Goal: Information Seeking & Learning: Learn about a topic

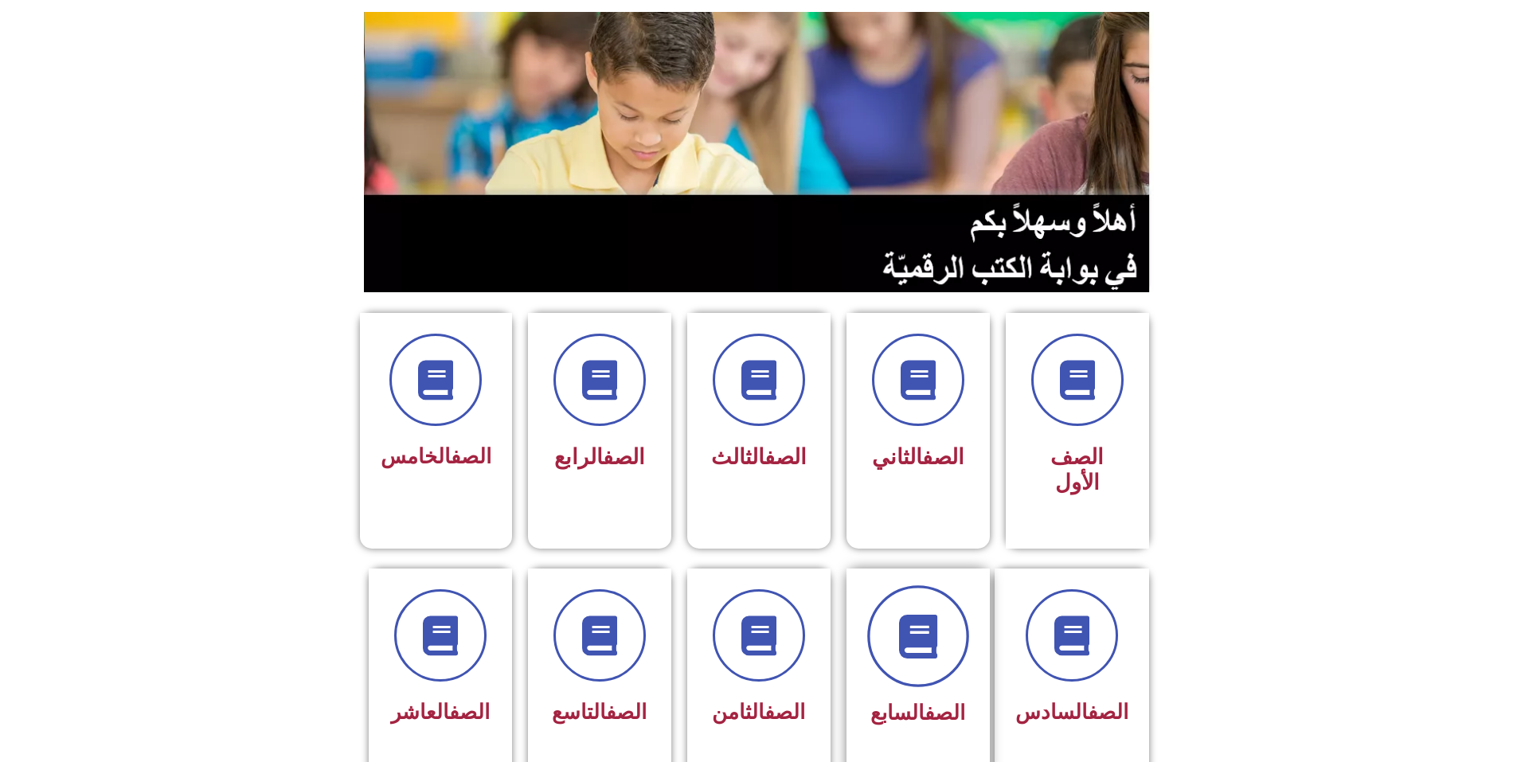
scroll to position [159, 0]
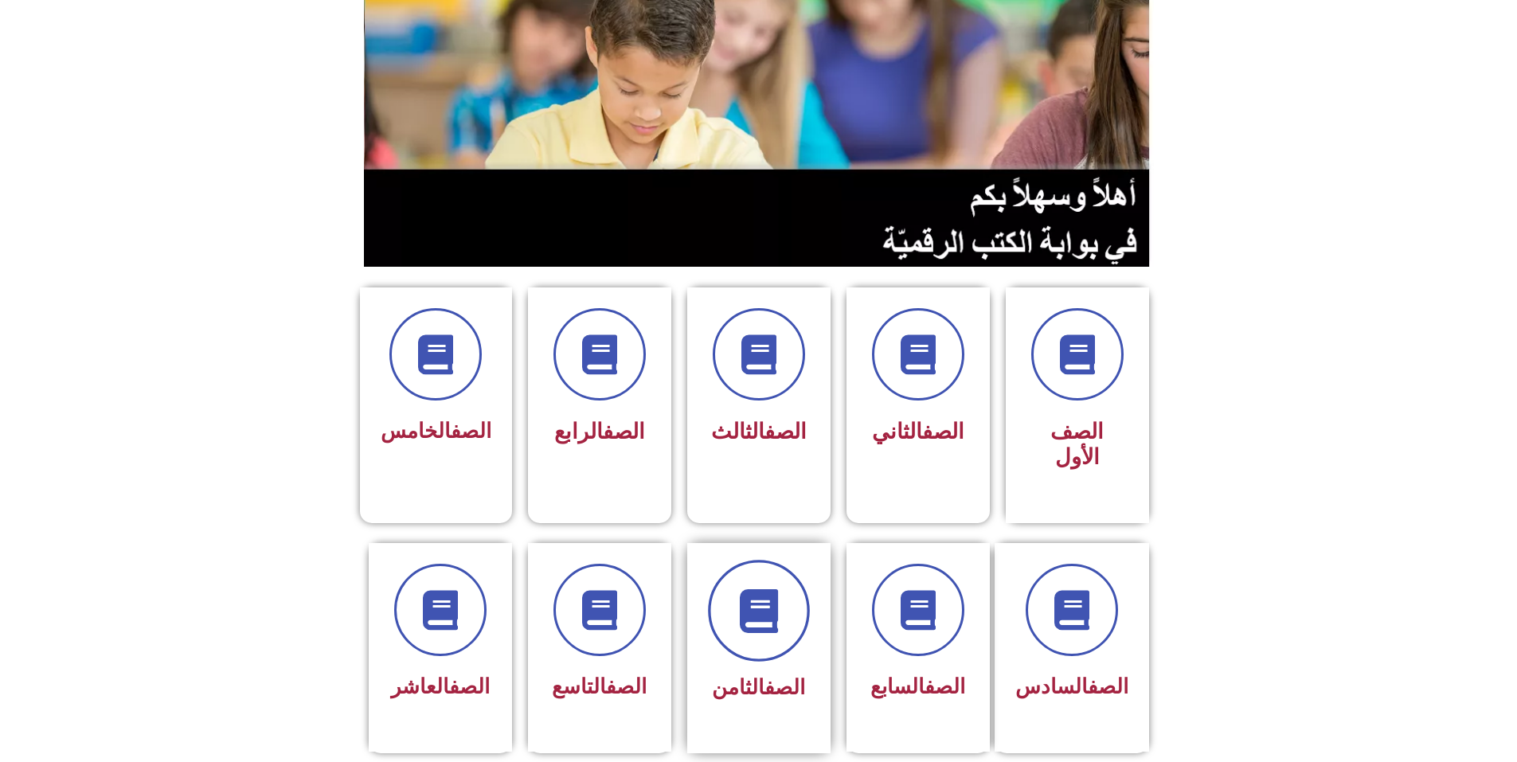
click at [743, 588] on icon at bounding box center [758, 610] width 44 height 44
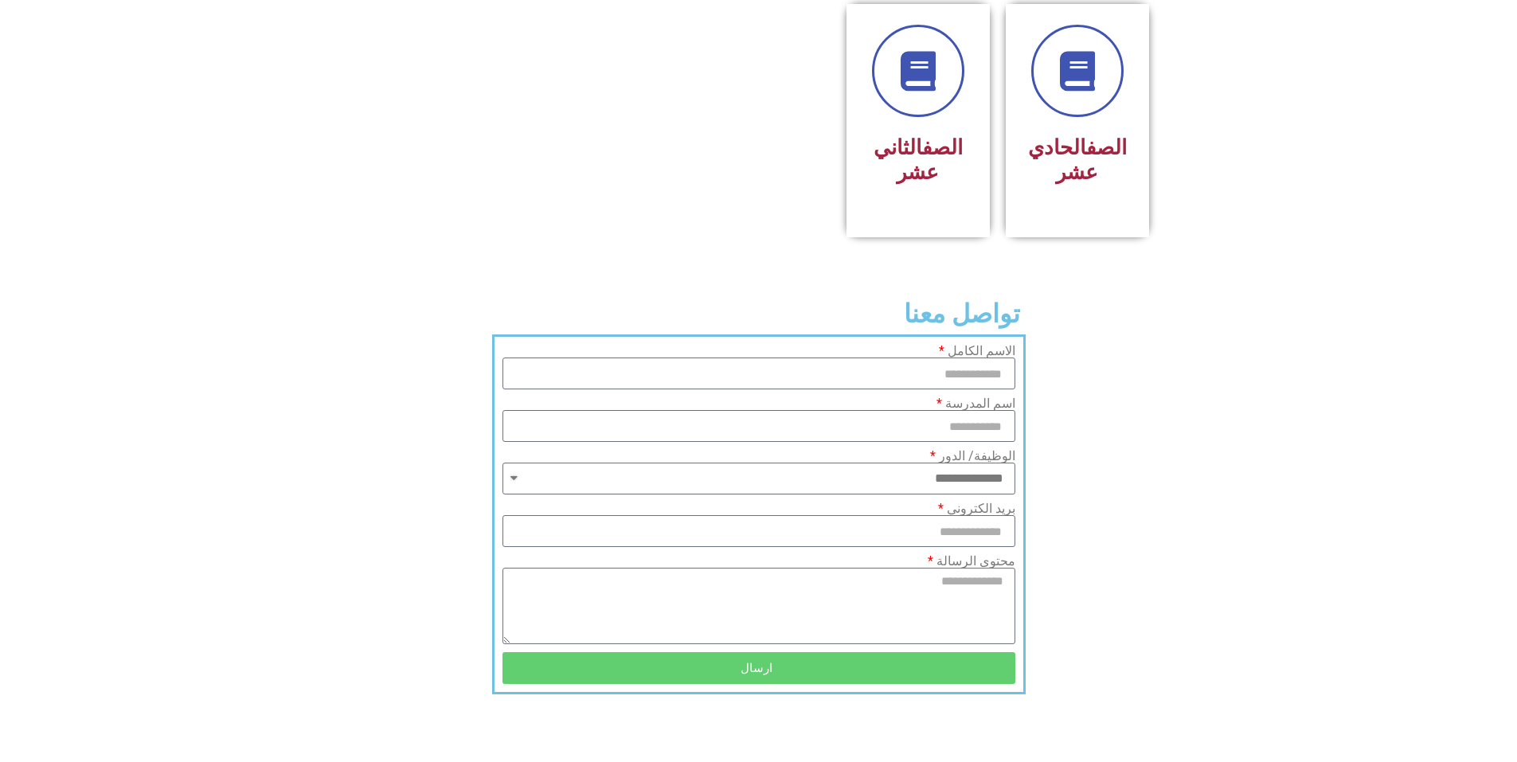
scroll to position [1012, 0]
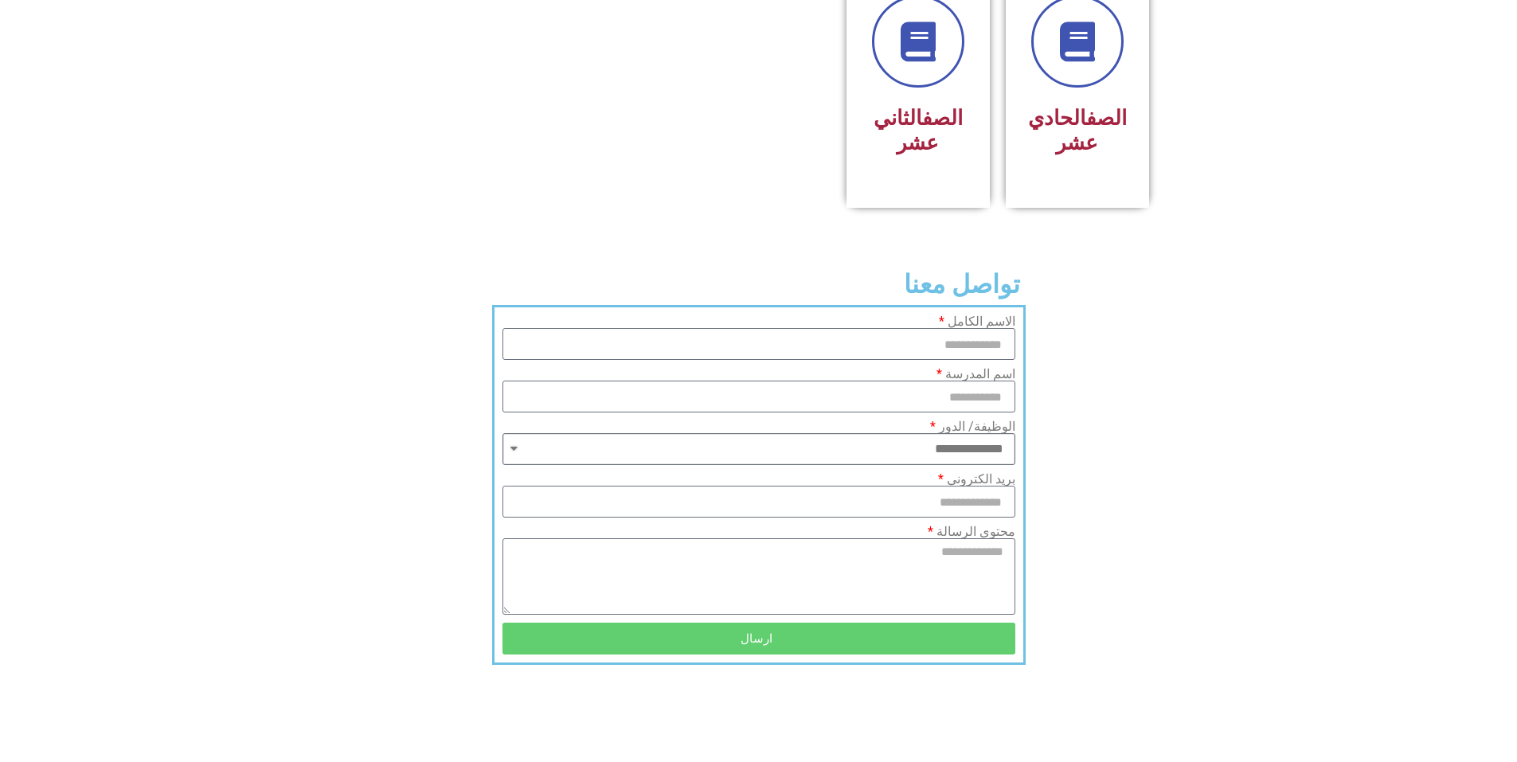
click at [994, 433] on select "**********" at bounding box center [758, 449] width 513 height 32
click at [1264, 310] on section "**********" at bounding box center [758, 485] width 1517 height 360
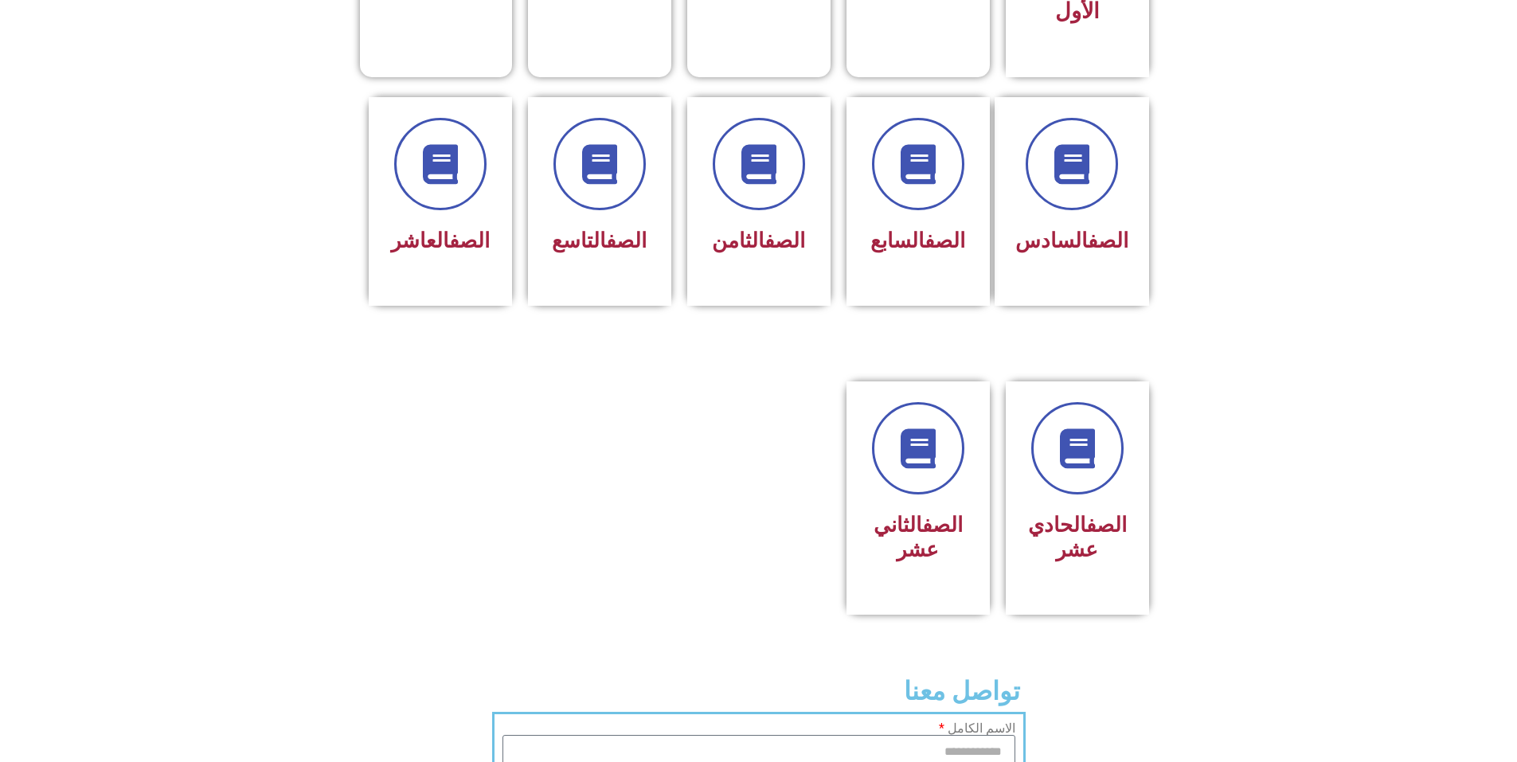
scroll to position [534, 0]
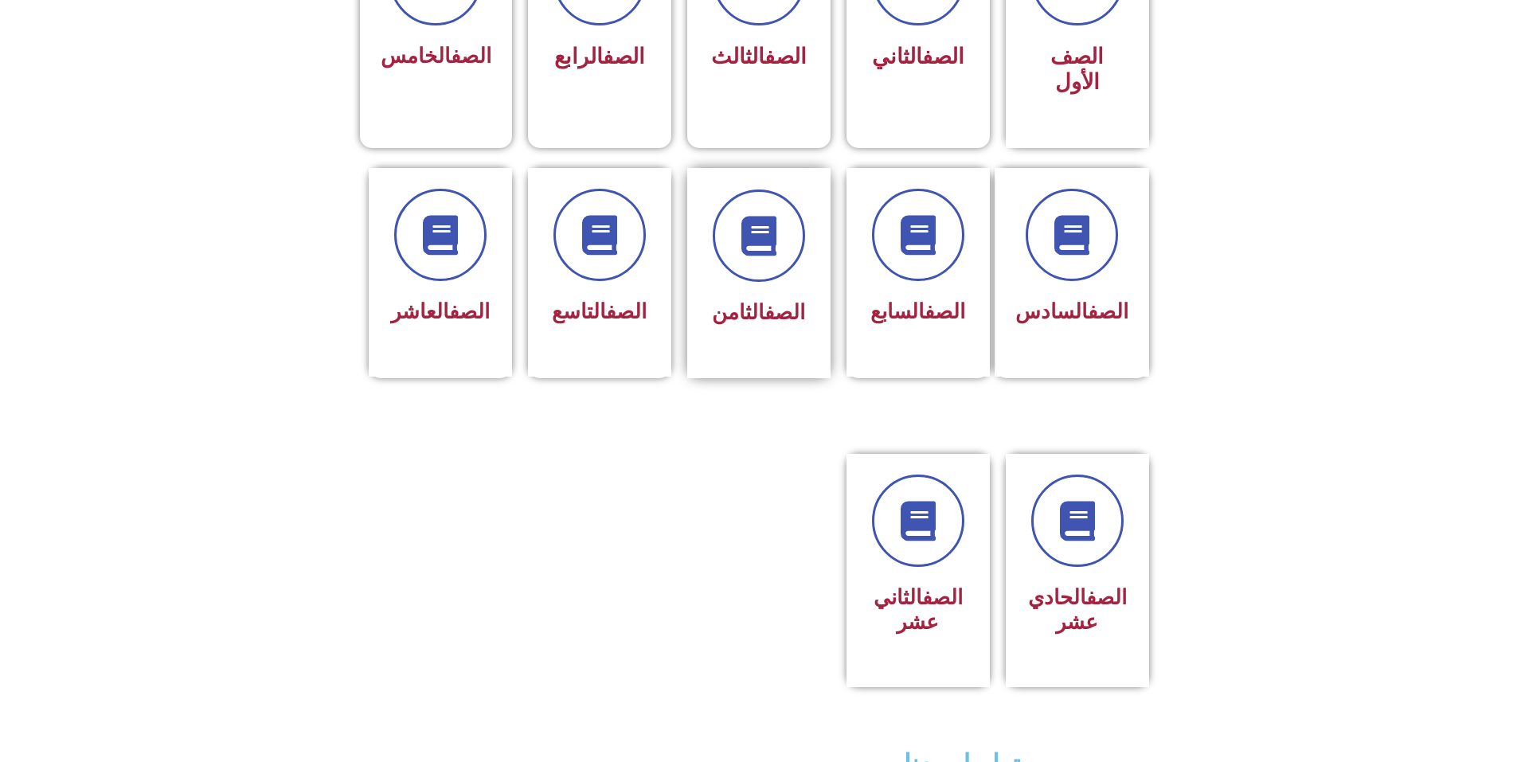
click at [746, 222] on div "الصف الثامن" at bounding box center [759, 260] width 100 height 143
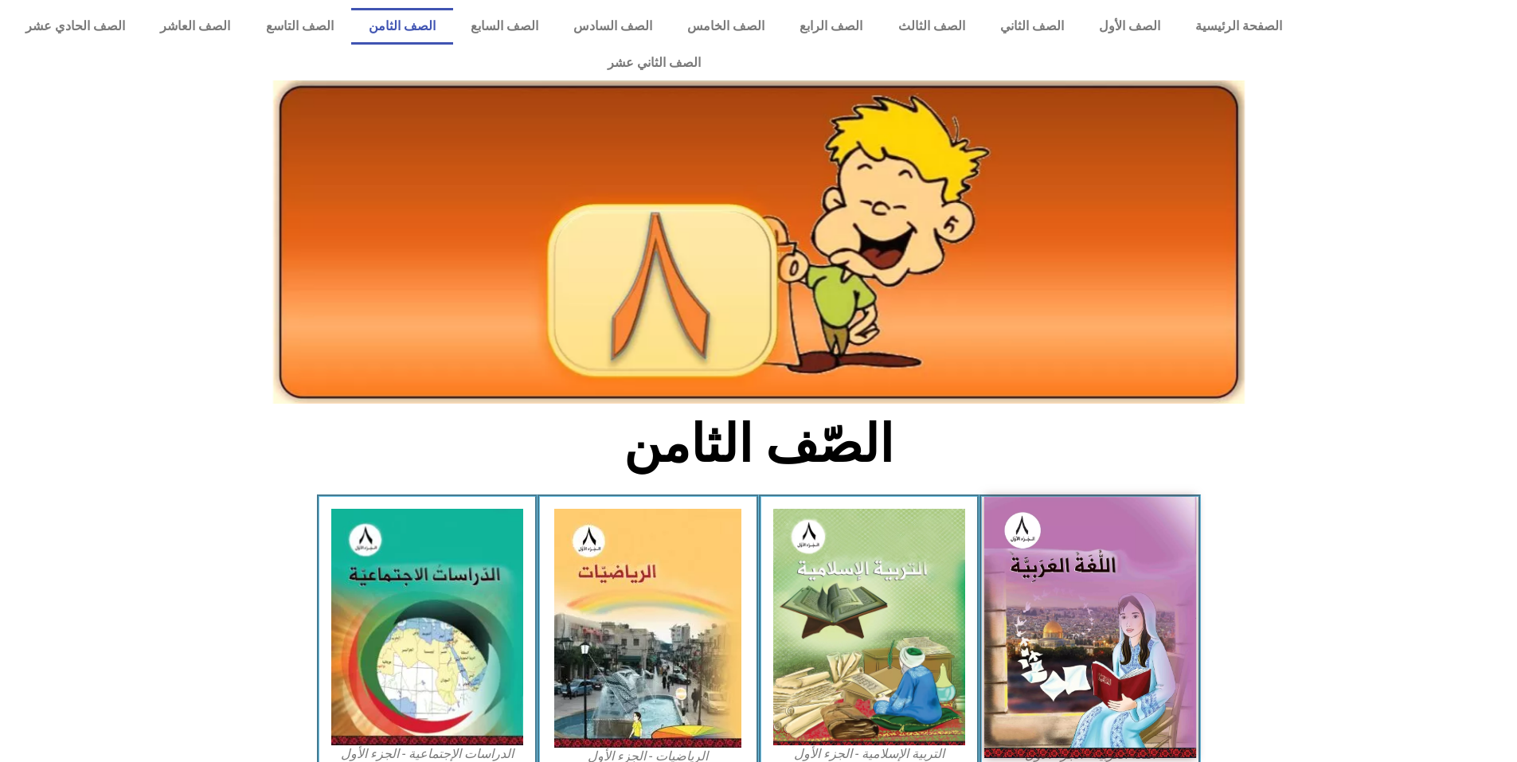
click at [1047, 561] on img at bounding box center [1090, 627] width 212 height 260
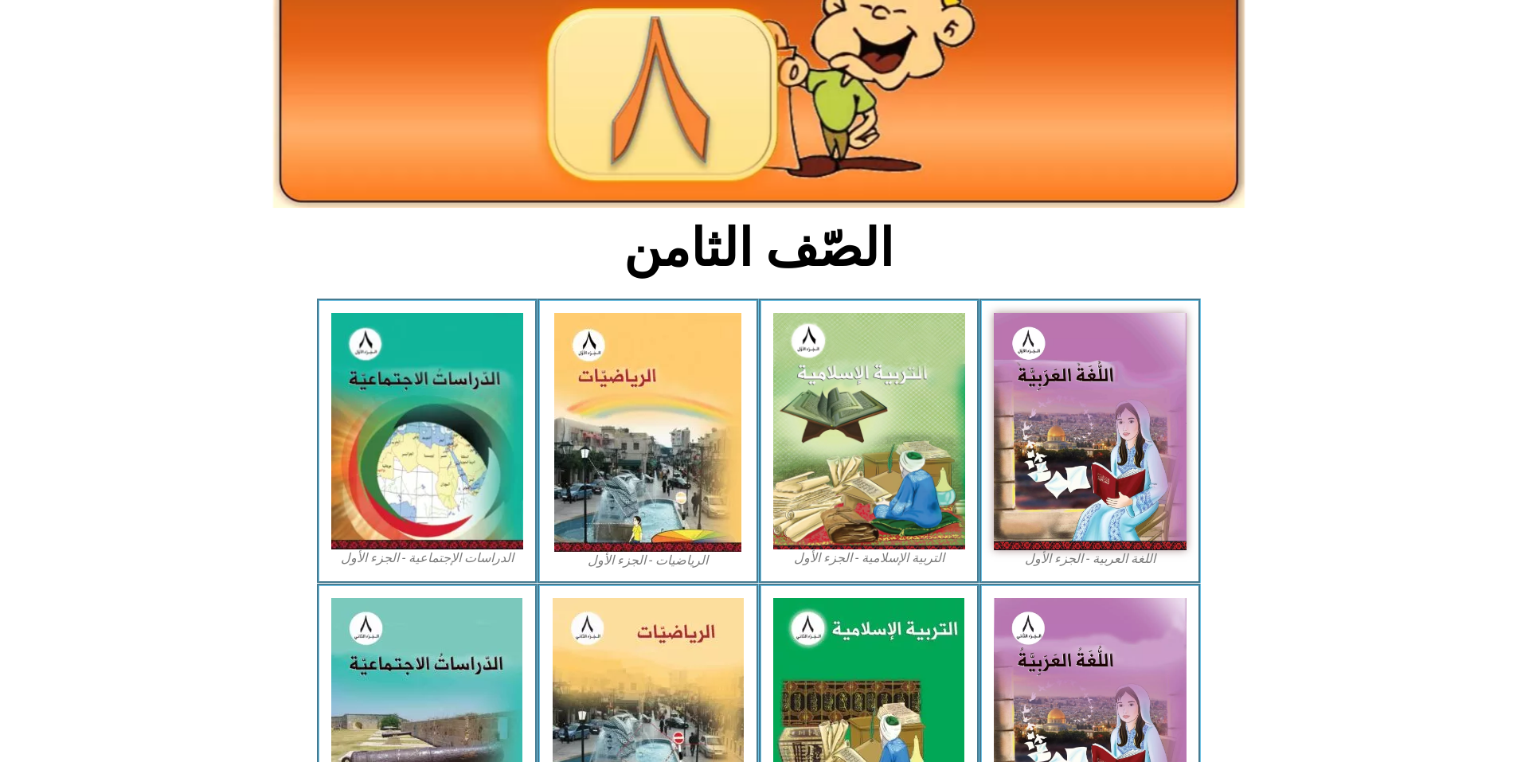
scroll to position [239, 0]
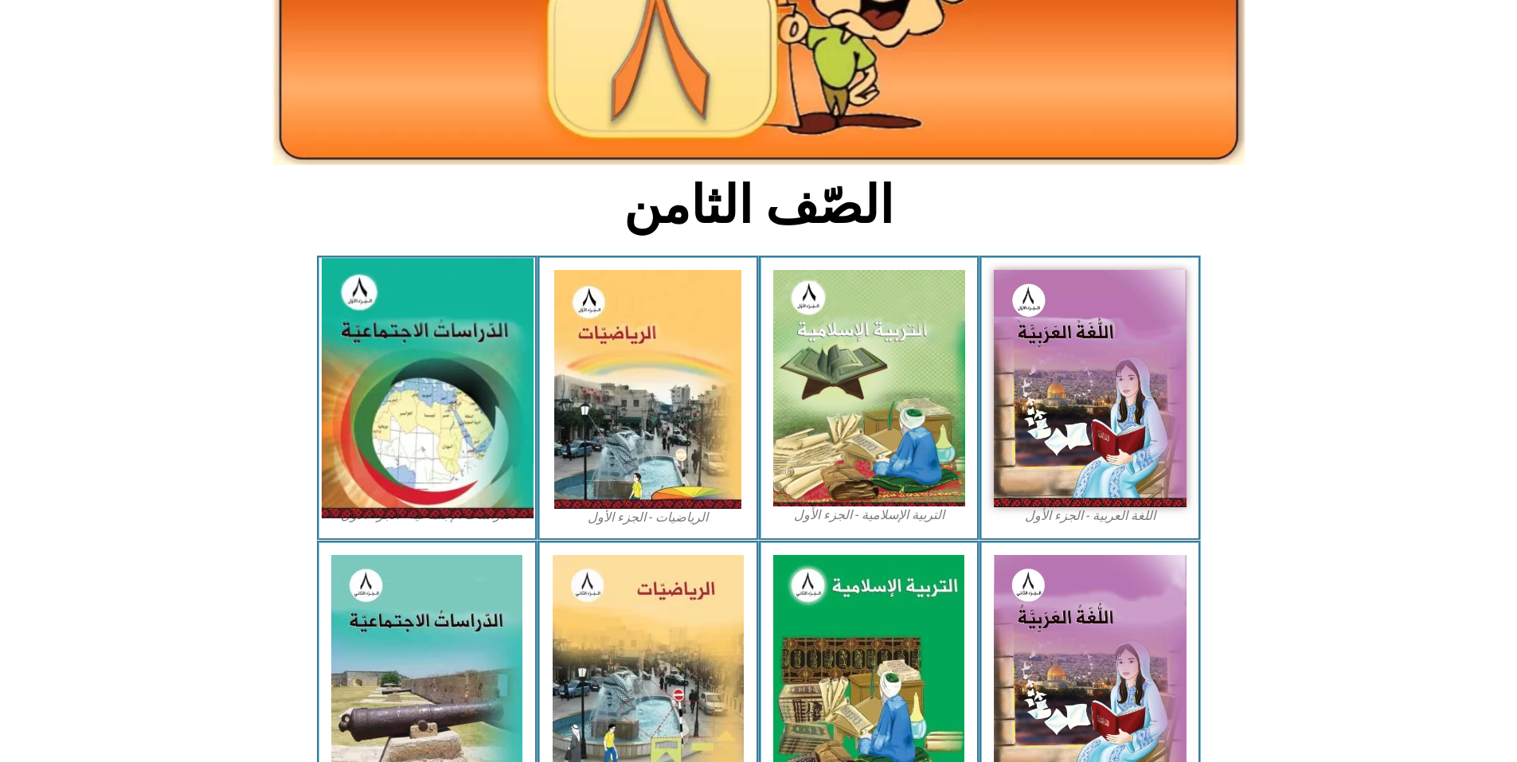
click at [430, 289] on img at bounding box center [427, 388] width 212 height 260
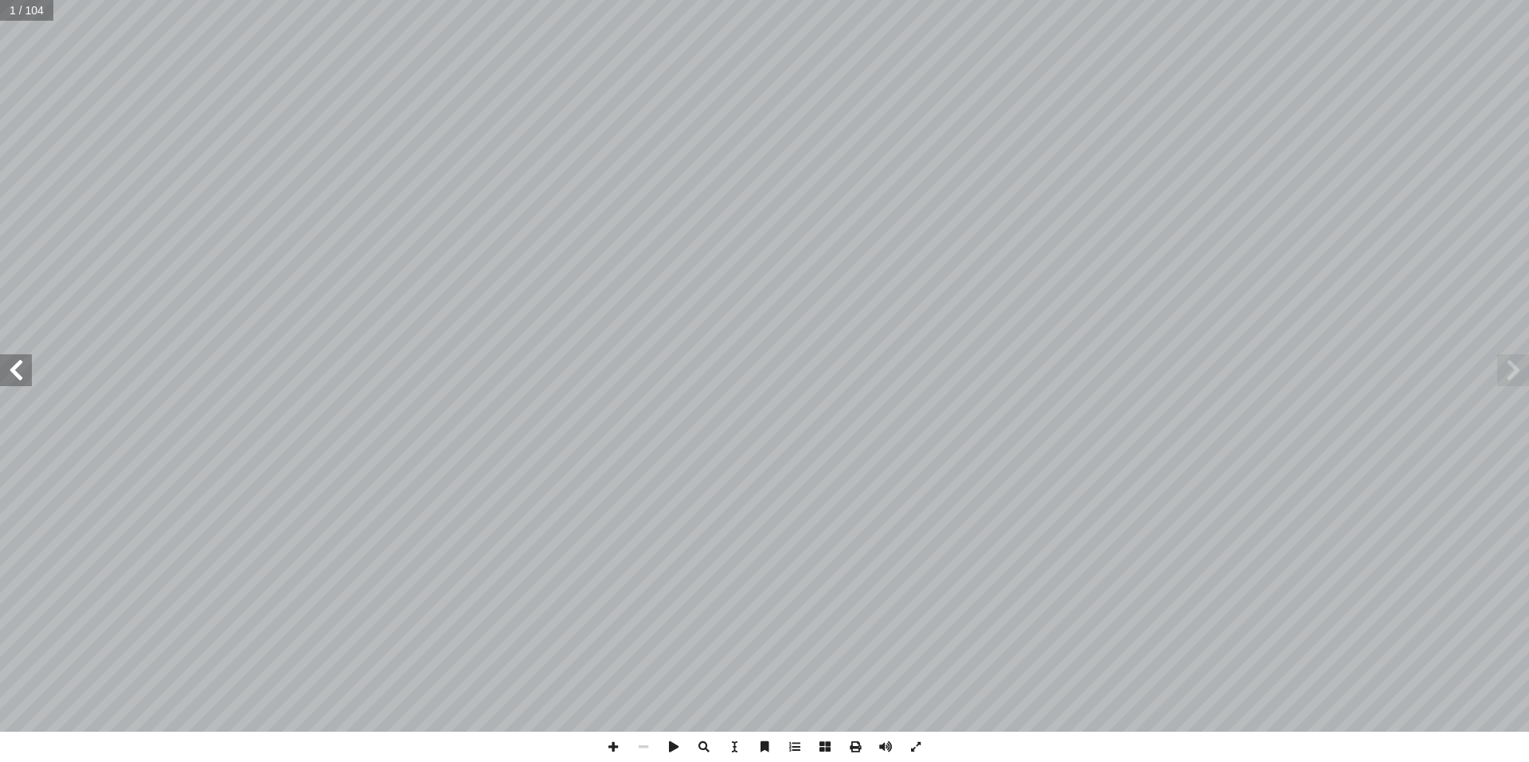
click at [13, 371] on span at bounding box center [16, 370] width 32 height 32
click at [14, 372] on span at bounding box center [16, 370] width 32 height 32
click at [14, 373] on span at bounding box center [16, 370] width 32 height 32
click at [25, 361] on span at bounding box center [16, 370] width 32 height 32
click at [15, 369] on span at bounding box center [16, 370] width 32 height 32
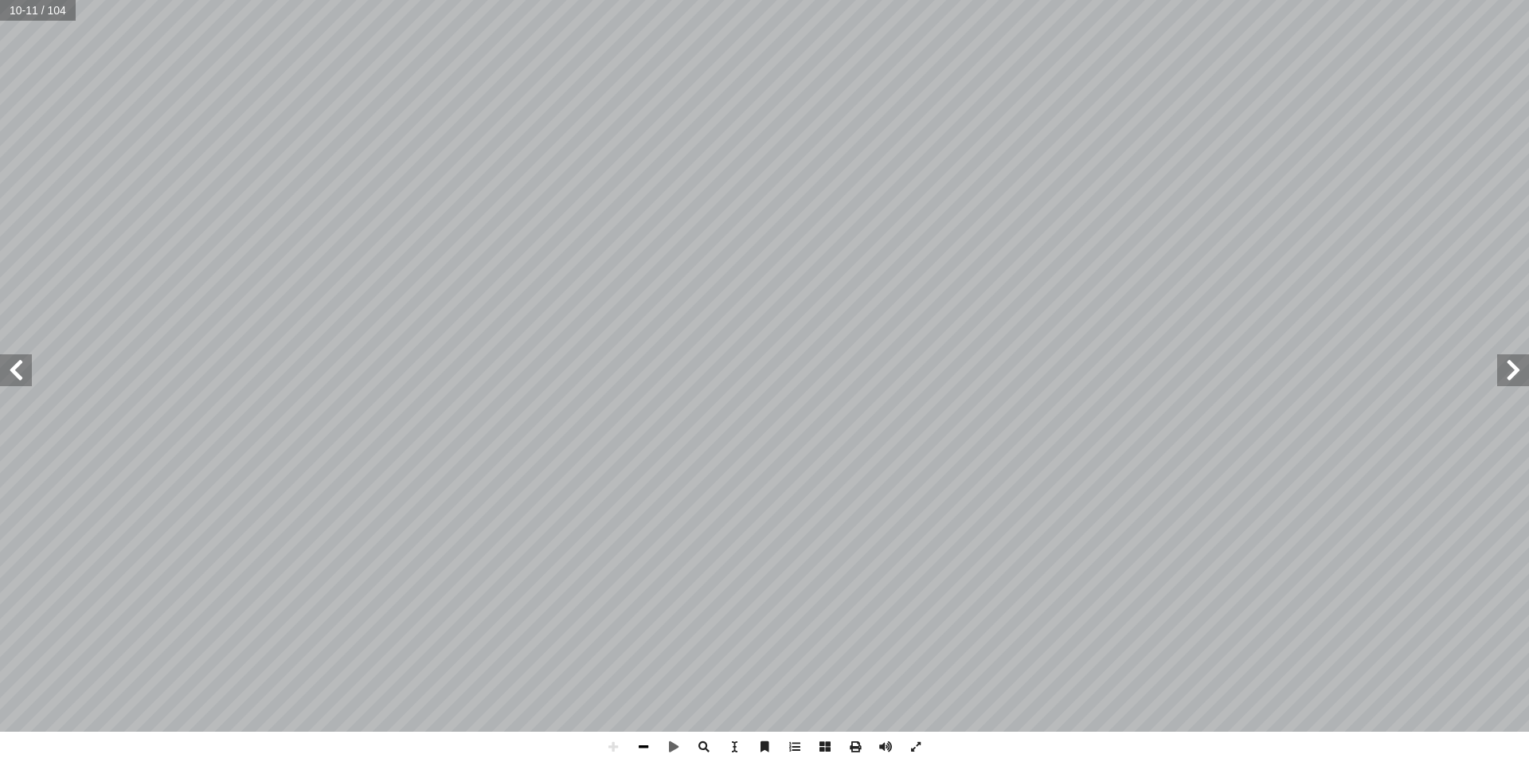
click at [645, 747] on span at bounding box center [643, 747] width 30 height 30
click at [644, 748] on span at bounding box center [643, 747] width 30 height 30
click at [14, 361] on span at bounding box center [16, 370] width 32 height 32
click at [14, 362] on span at bounding box center [16, 370] width 32 height 32
click at [645, 744] on span at bounding box center [643, 747] width 30 height 30
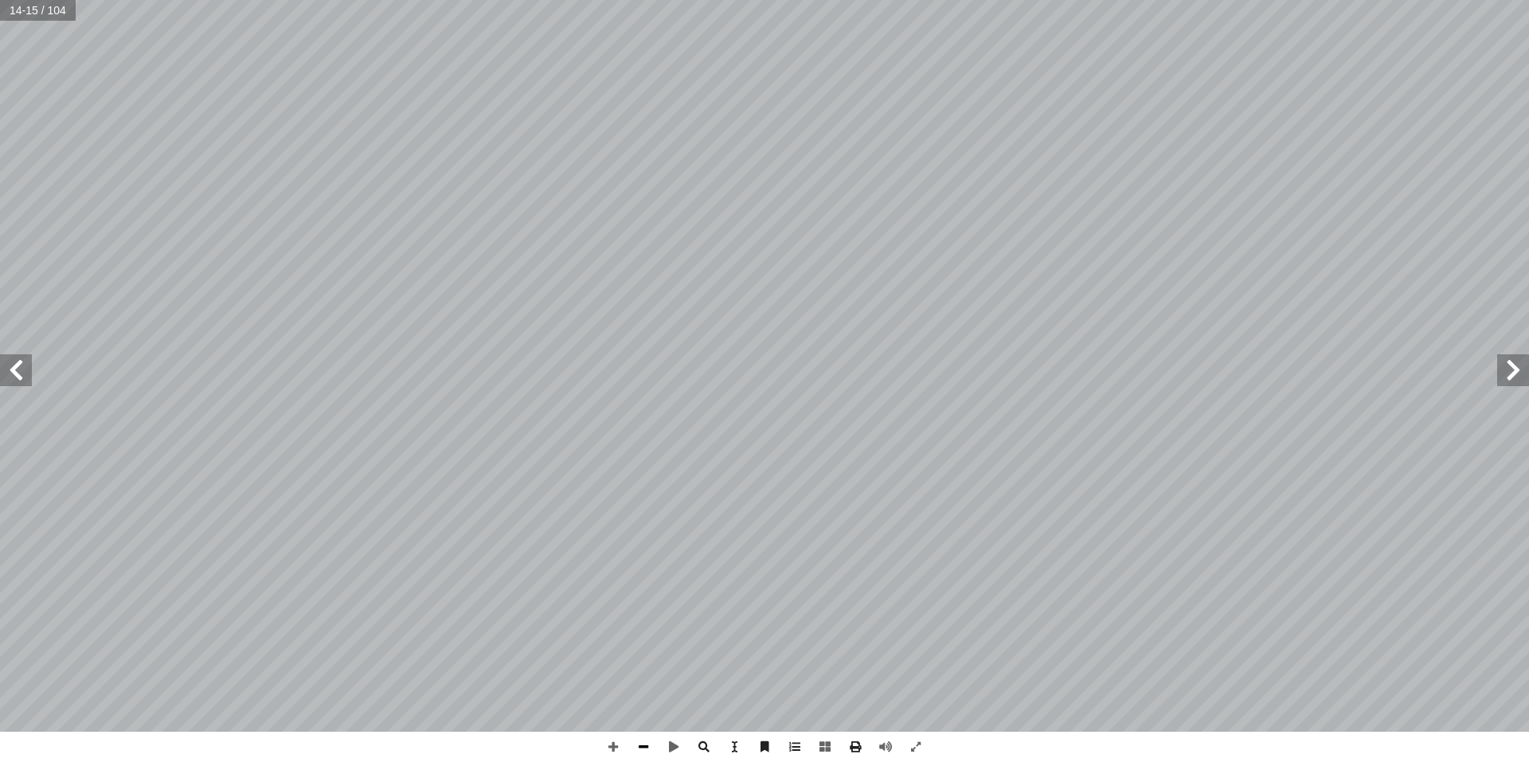
click at [645, 744] on span at bounding box center [643, 747] width 30 height 30
click at [21, 372] on span at bounding box center [16, 370] width 32 height 32
